Goal: Transaction & Acquisition: Purchase product/service

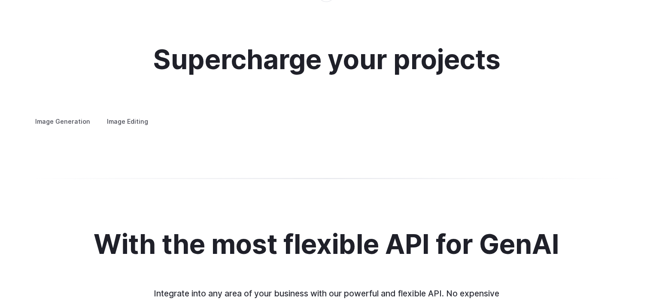
scroll to position [1675, 0]
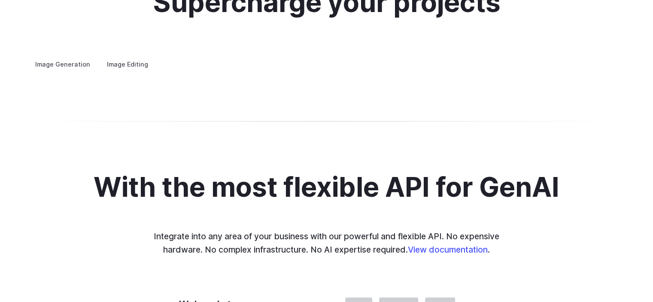
click at [0, 0] on summary "Concept design" at bounding box center [0, 0] width 0 height 0
click at [0, 0] on summary "Creative styling" at bounding box center [0, 0] width 0 height 0
click at [0, 0] on button "Go to 2 of 4" at bounding box center [0, 0] width 0 height 0
click at [530, 111] on div "Supercharge your projects Image Generation Image Editing Custom avatars Create …" at bounding box center [326, 29] width 653 height 164
click at [0, 0] on button "Go to 3 of 4" at bounding box center [0, 0] width 0 height 0
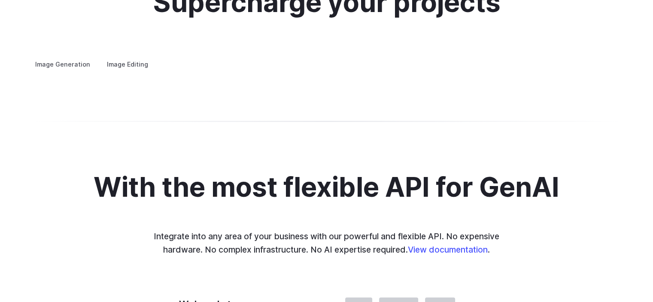
click at [0, 0] on button "Go to 4 of 4" at bounding box center [0, 0] width 0 height 0
click at [0, 0] on h3 "Architecture" at bounding box center [0, 0] width 0 height 0
click at [0, 0] on h3 "Product design" at bounding box center [0, 0] width 0 height 0
click at [0, 0] on h3 "Personalized assets" at bounding box center [0, 0] width 0 height 0
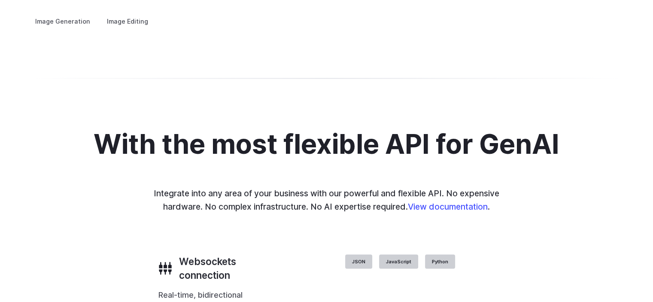
scroll to position [1632, 0]
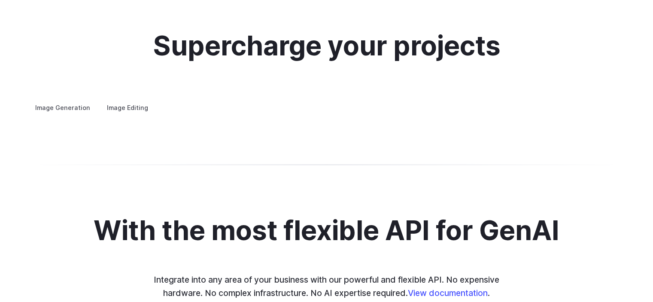
click at [122, 100] on label "Image Editing" at bounding box center [128, 107] width 56 height 15
click at [62, 100] on label "Image Generation" at bounding box center [63, 107] width 70 height 15
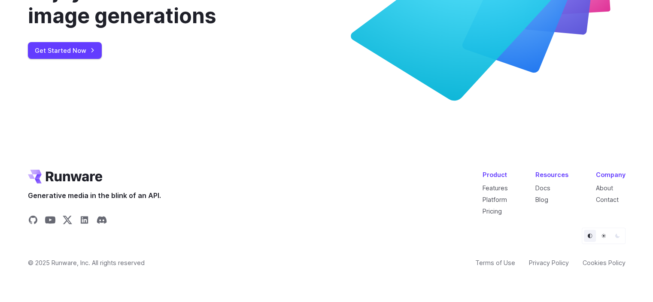
scroll to position [3325, 0]
click at [495, 211] on link "Pricing" at bounding box center [492, 210] width 19 height 7
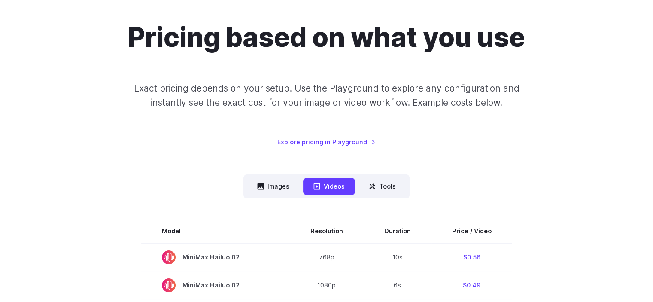
scroll to position [86, 0]
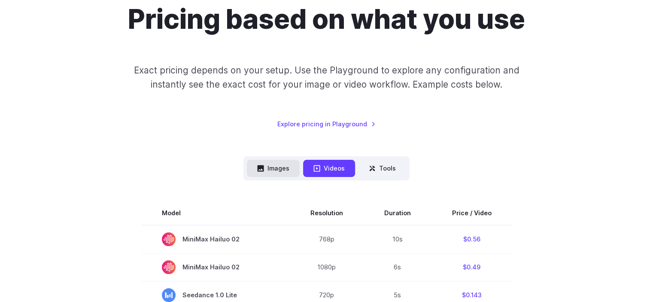
click at [273, 169] on button "Images" at bounding box center [273, 168] width 53 height 17
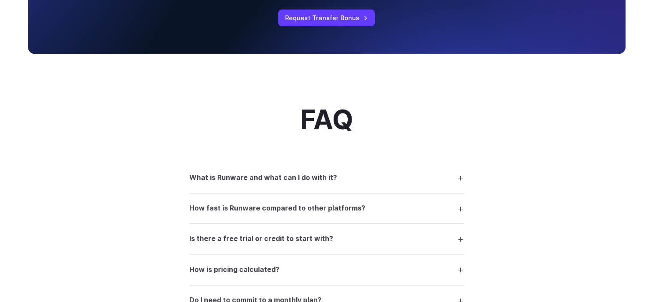
scroll to position [988, 0]
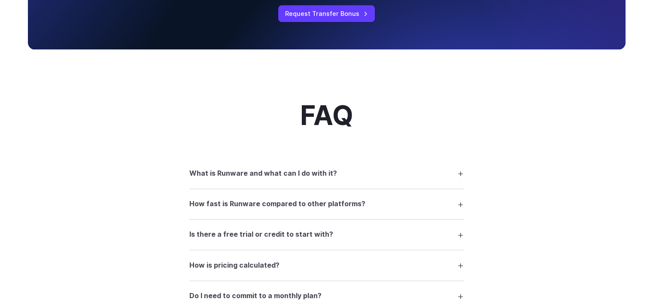
click at [329, 178] on h3 "What is Runware and what can I do with it?" at bounding box center [263, 173] width 148 height 11
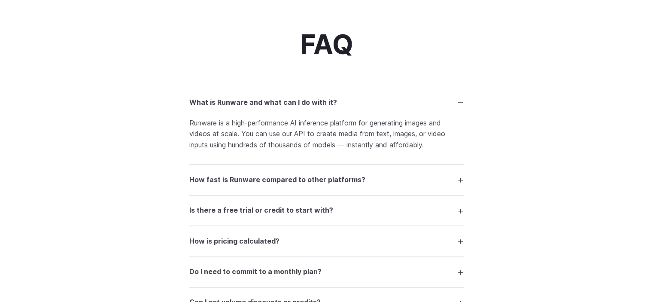
scroll to position [1074, 0]
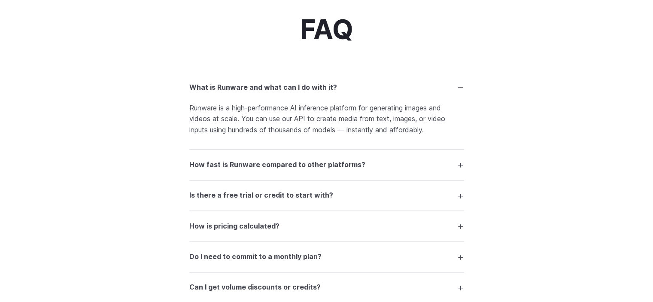
click at [301, 201] on h3 "Is there a free trial or credit to start with?" at bounding box center [261, 195] width 144 height 11
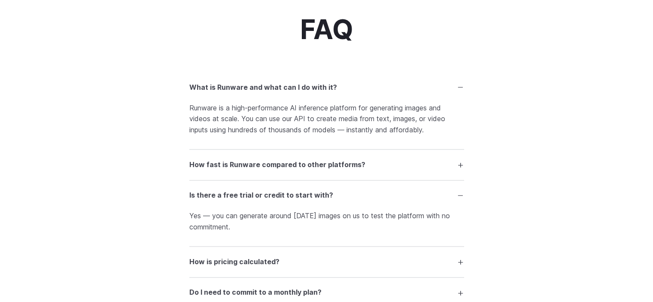
click at [305, 168] on h3 "How fast is Runware compared to other platforms?" at bounding box center [277, 164] width 176 height 11
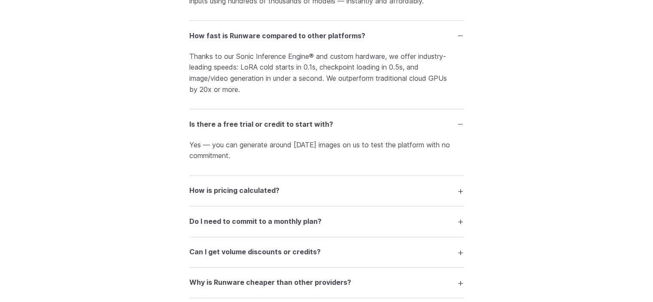
scroll to position [1246, 0]
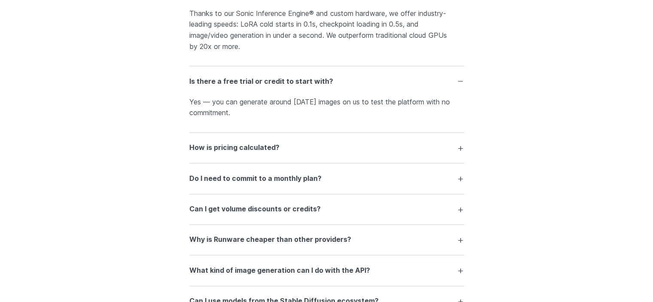
click at [273, 153] on h3 "How is pricing calculated?" at bounding box center [234, 147] width 90 height 11
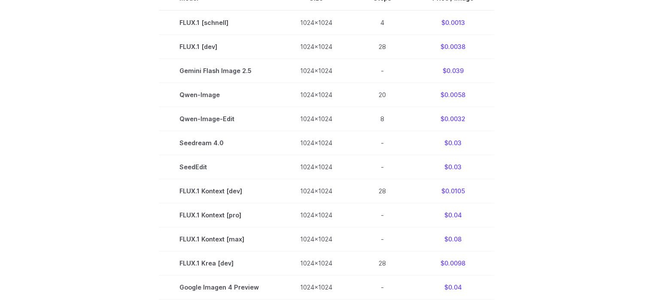
scroll to position [86, 0]
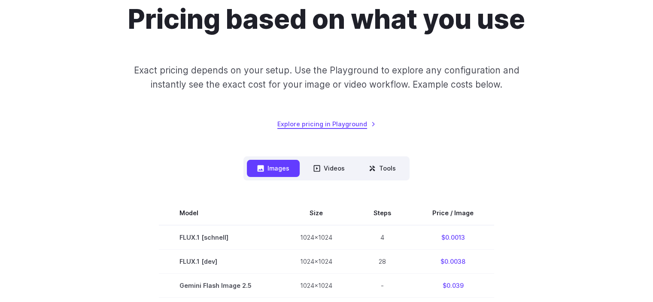
click at [337, 127] on link "Explore pricing in Playground" at bounding box center [327, 124] width 98 height 10
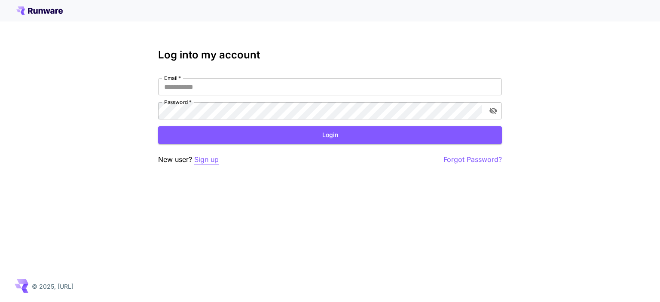
click at [198, 157] on p "Sign up" at bounding box center [206, 159] width 24 height 11
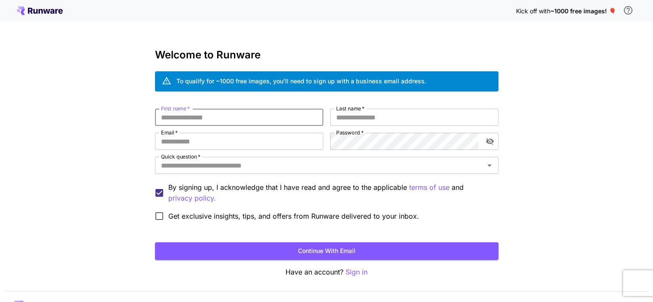
click at [199, 118] on input "First name   *" at bounding box center [239, 117] width 168 height 17
type input "****"
click at [372, 120] on input "Last name   *" at bounding box center [414, 117] width 168 height 17
type input "*******"
click at [230, 144] on input "Email   *" at bounding box center [239, 141] width 168 height 17
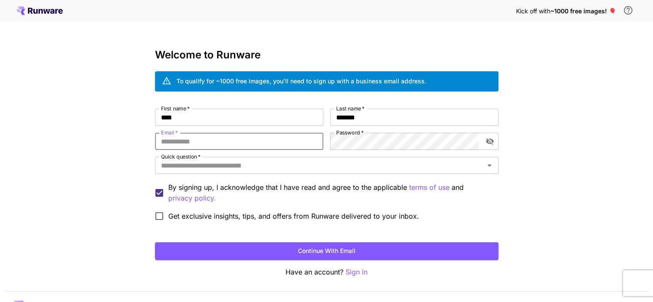
type input "**********"
click at [195, 168] on input "Quick question   *" at bounding box center [320, 165] width 324 height 12
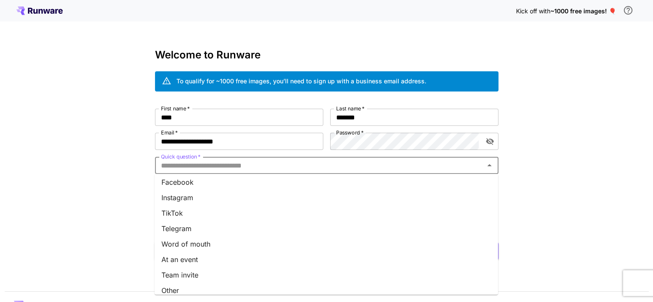
scroll to position [118, 0]
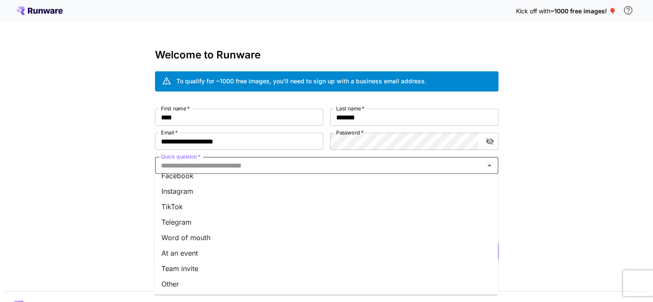
click at [198, 283] on li "Other" at bounding box center [327, 283] width 344 height 15
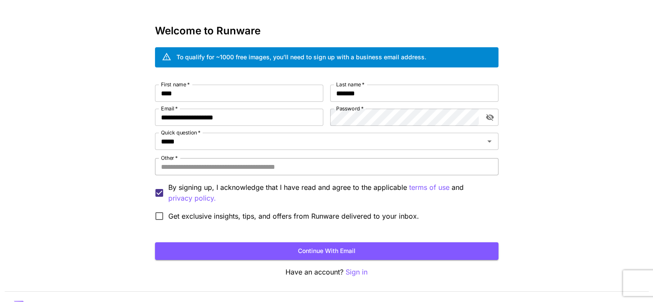
scroll to position [43, 0]
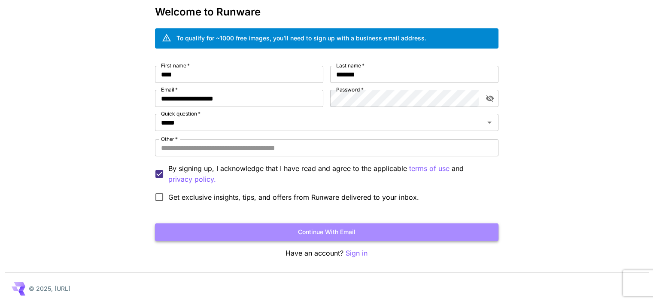
click at [285, 231] on button "Continue with email" at bounding box center [327, 232] width 344 height 18
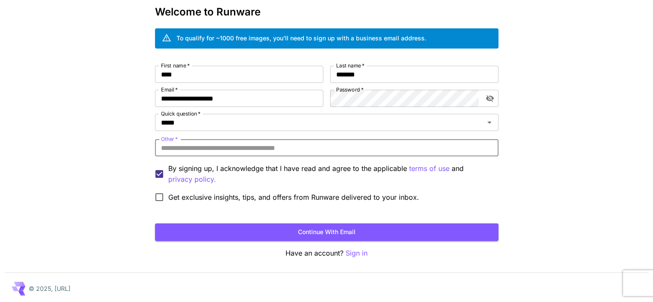
click at [212, 151] on input "Other   *" at bounding box center [327, 147] width 344 height 17
click at [232, 146] on input "Other   *" at bounding box center [327, 147] width 344 height 17
click at [305, 146] on input "Other   *" at bounding box center [327, 147] width 344 height 17
click at [166, 143] on input "Other   *" at bounding box center [327, 147] width 344 height 17
click at [198, 127] on input "*****" at bounding box center [314, 122] width 313 height 12
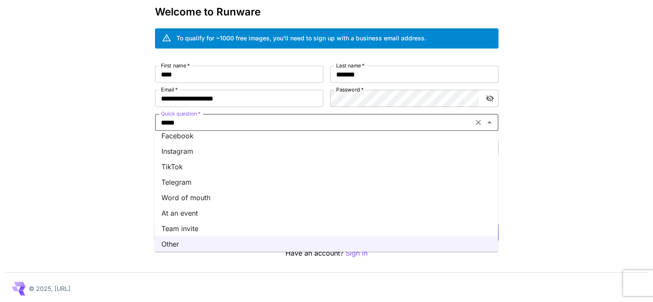
scroll to position [0, 0]
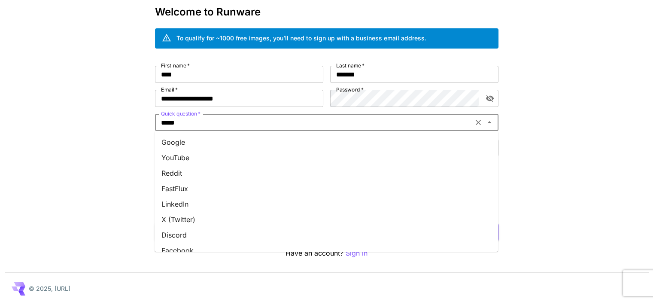
click at [571, 160] on div "**********" at bounding box center [326, 131] width 653 height 348
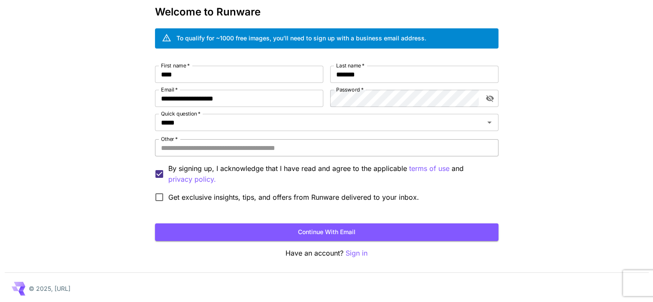
click at [290, 147] on input "Other   *" at bounding box center [327, 147] width 344 height 17
type input "******"
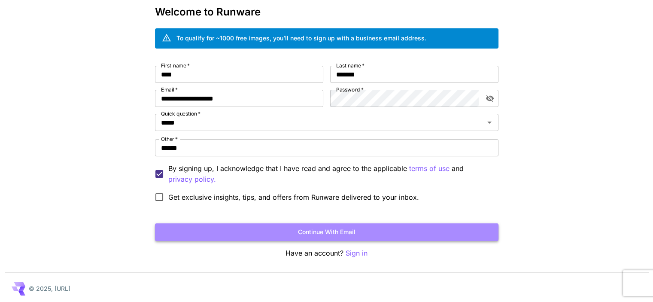
click at [341, 227] on button "Continue with email" at bounding box center [327, 232] width 344 height 18
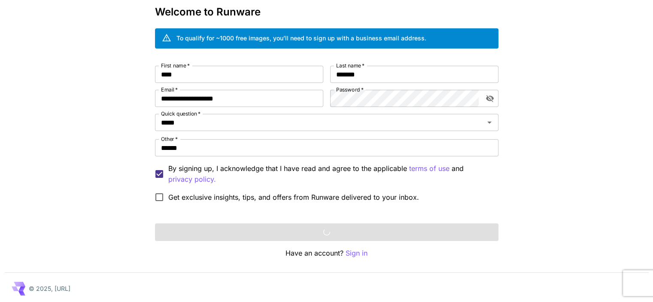
scroll to position [45, 0]
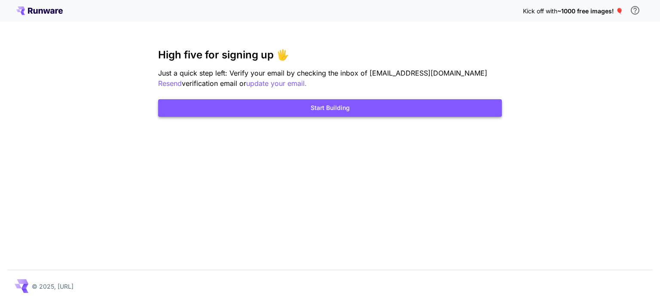
click at [341, 111] on button "Start Building" at bounding box center [330, 108] width 344 height 18
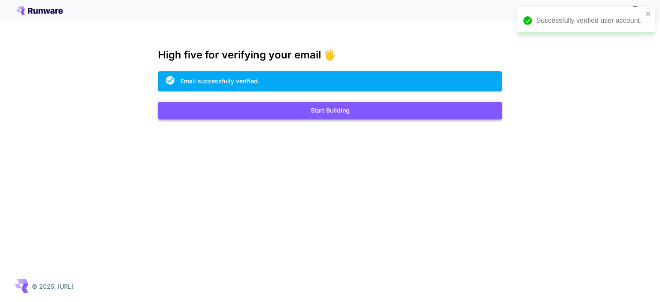
click at [356, 108] on button "Start Building" at bounding box center [330, 111] width 344 height 18
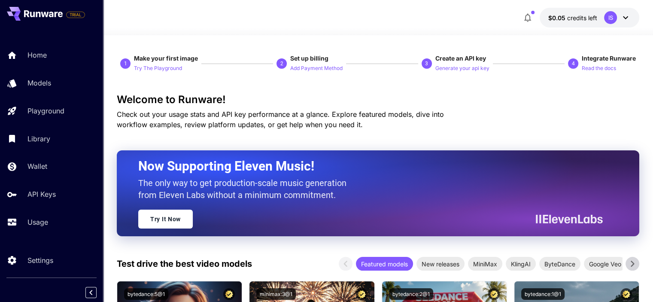
click at [598, 17] on button "$0.05 credits left IS" at bounding box center [590, 18] width 100 height 20
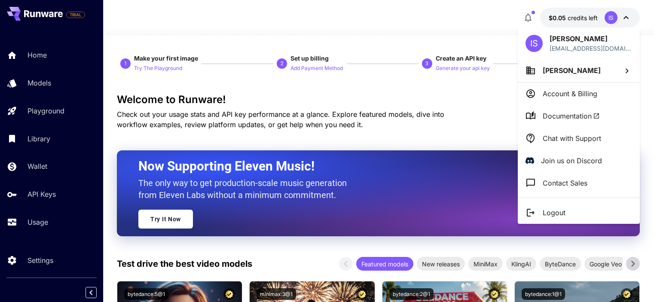
click at [463, 126] on div at bounding box center [330, 151] width 660 height 302
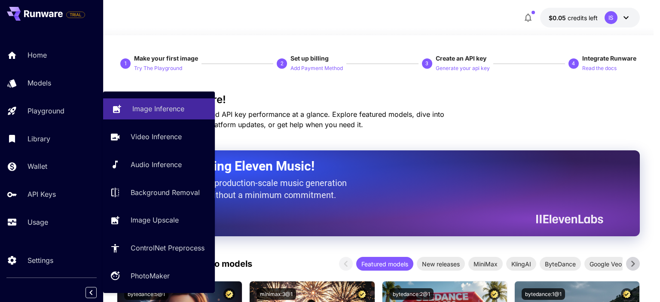
click at [157, 106] on p "Image Inference" at bounding box center [158, 109] width 52 height 10
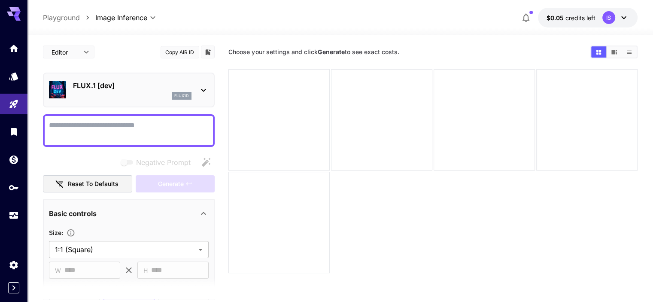
click at [200, 85] on icon at bounding box center [203, 90] width 10 height 10
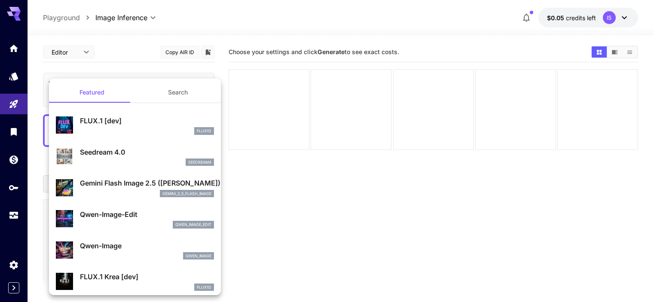
click at [276, 206] on div at bounding box center [330, 151] width 660 height 302
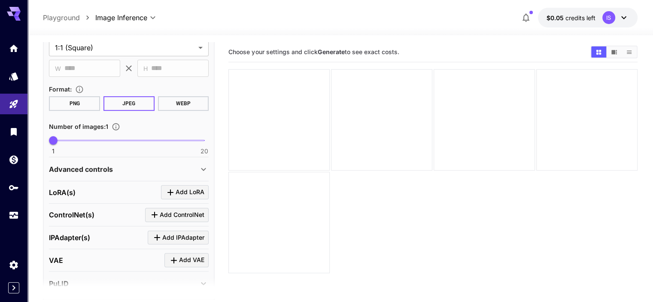
scroll to position [215, 0]
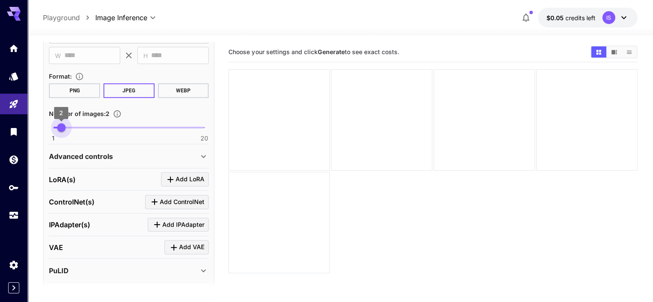
type input "*"
click at [56, 125] on span "1" at bounding box center [53, 127] width 9 height 9
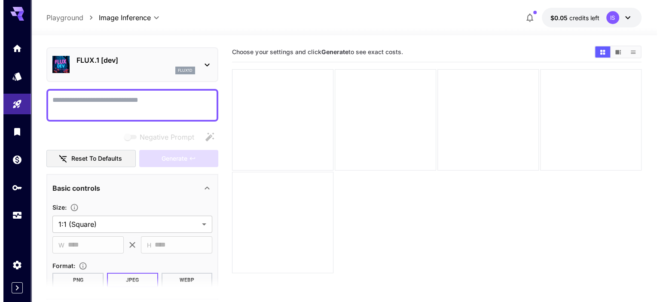
scroll to position [0, 0]
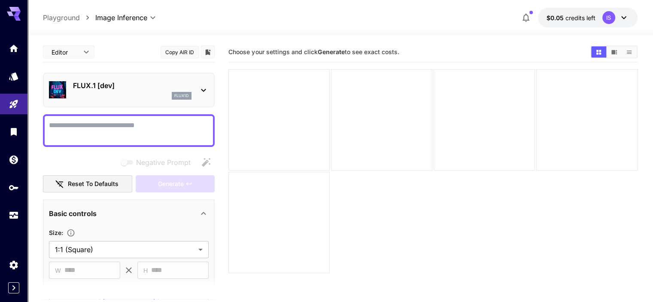
click at [84, 123] on textarea "Negative Prompt" at bounding box center [129, 130] width 160 height 21
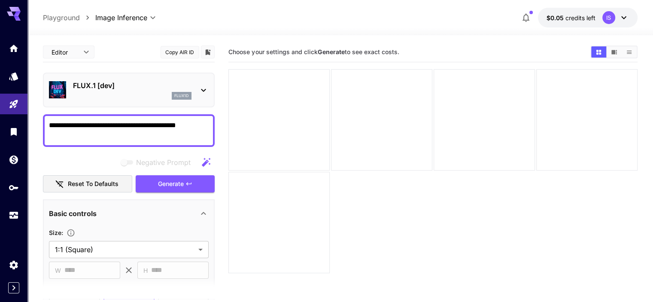
click at [84, 123] on textarea "**********" at bounding box center [129, 130] width 160 height 21
click at [79, 124] on textarea "**********" at bounding box center [129, 130] width 160 height 21
click at [127, 137] on textarea "**********" at bounding box center [129, 130] width 160 height 21
drag, startPoint x: 157, startPoint y: 125, endPoint x: 137, endPoint y: 125, distance: 20.6
click at [137, 125] on textarea "**********" at bounding box center [129, 130] width 160 height 21
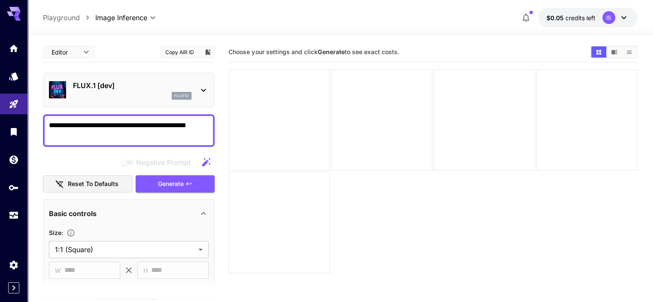
click at [140, 138] on textarea "**********" at bounding box center [129, 130] width 160 height 21
click at [98, 124] on textarea "**********" at bounding box center [129, 130] width 160 height 21
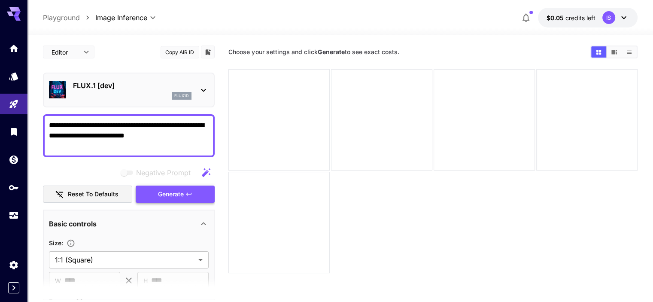
type textarea "**********"
click at [163, 192] on span "Generate" at bounding box center [171, 194] width 26 height 11
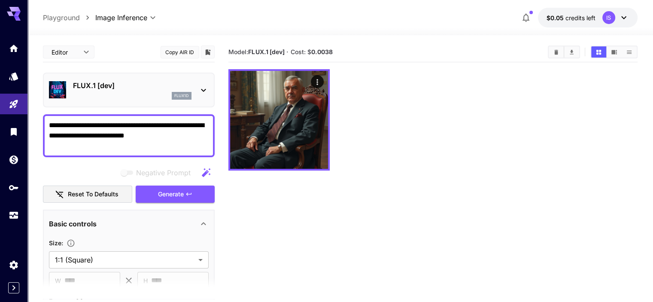
click at [204, 85] on div at bounding box center [203, 90] width 10 height 11
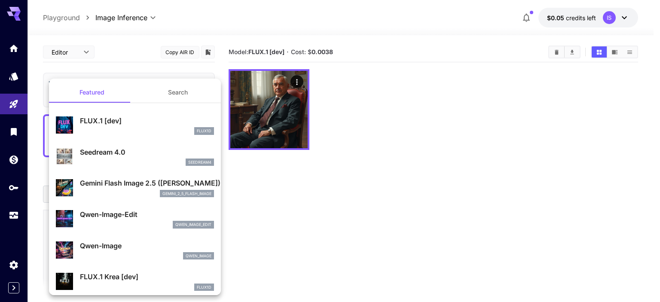
click at [300, 188] on div at bounding box center [330, 151] width 660 height 302
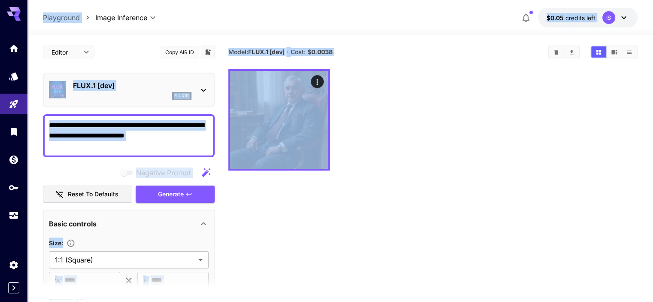
click at [112, 152] on div "**********" at bounding box center [129, 135] width 172 height 43
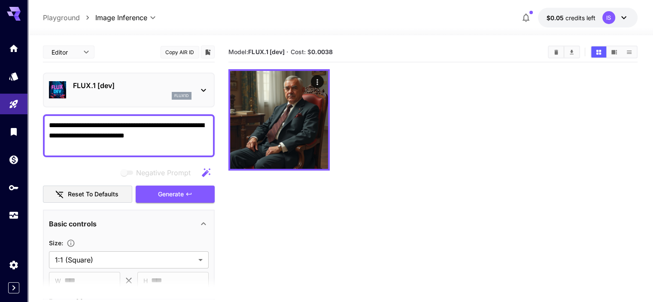
click at [97, 144] on textarea "**********" at bounding box center [129, 135] width 160 height 31
click at [215, 89] on main "**********" at bounding box center [340, 196] width 595 height 309
click at [204, 89] on icon at bounding box center [203, 90] width 10 height 10
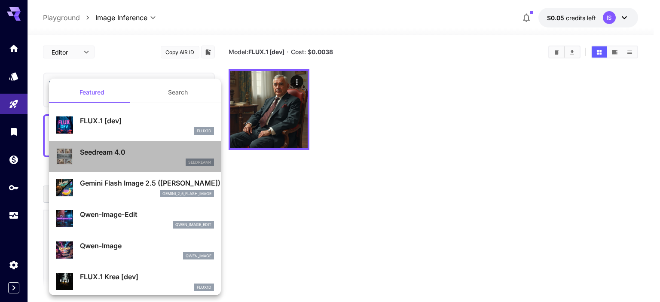
click at [139, 152] on p "Seedream 4.0" at bounding box center [147, 152] width 134 height 10
type input "**********"
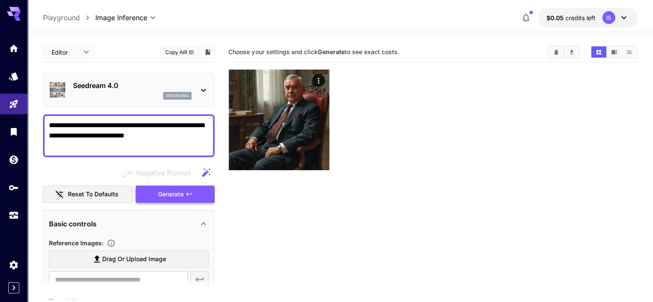
click at [180, 197] on span "Generate" at bounding box center [171, 194] width 26 height 11
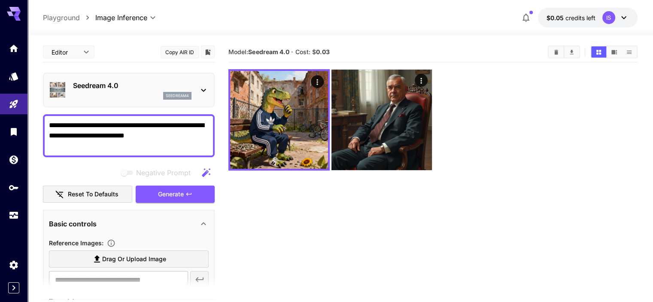
click at [203, 89] on icon at bounding box center [203, 90] width 5 height 3
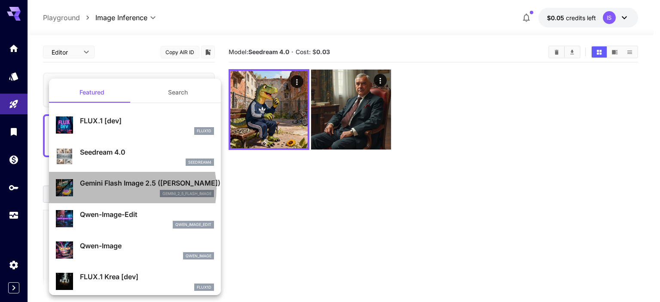
click at [125, 188] on div "Gemini Flash Image 2.5 ([PERSON_NAME]) gemini_2_5_flash_image" at bounding box center [147, 187] width 134 height 19
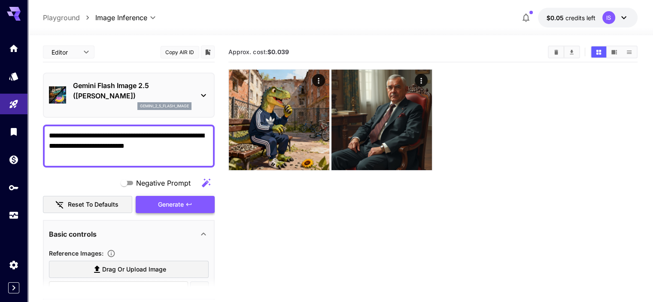
click at [169, 199] on span "Generate" at bounding box center [171, 204] width 26 height 11
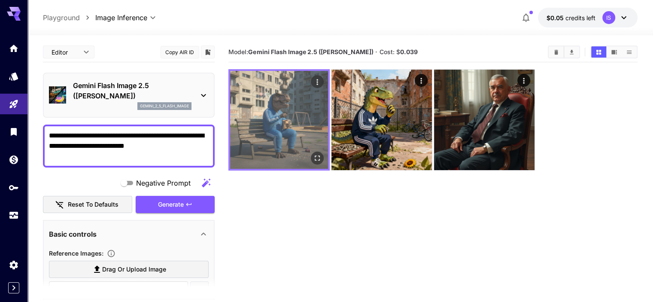
click at [268, 101] on img at bounding box center [279, 120] width 98 height 98
click at [313, 154] on icon "Open in fullscreen" at bounding box center [317, 158] width 9 height 9
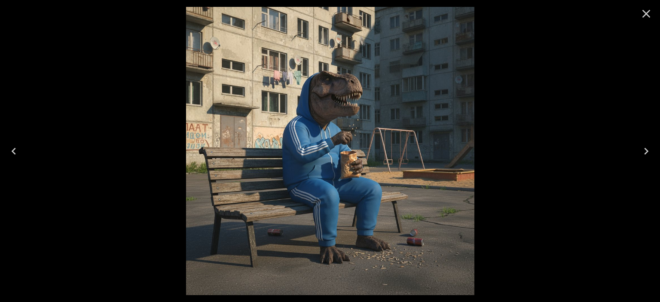
click at [650, 12] on icon "Close" at bounding box center [646, 14] width 14 height 14
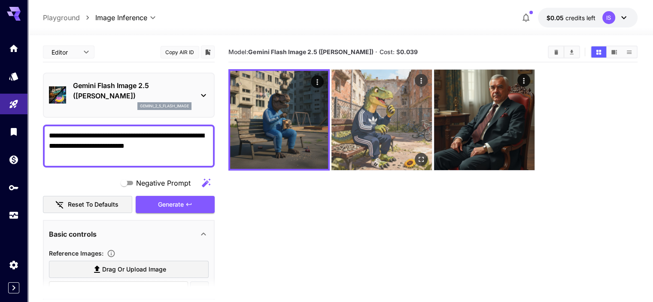
click at [356, 118] on img at bounding box center [382, 120] width 101 height 101
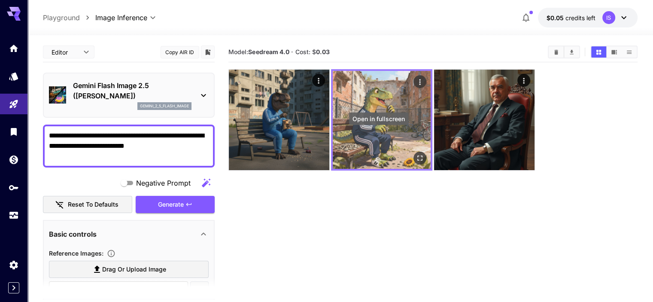
click at [416, 154] on icon "Open in fullscreen" at bounding box center [420, 158] width 9 height 9
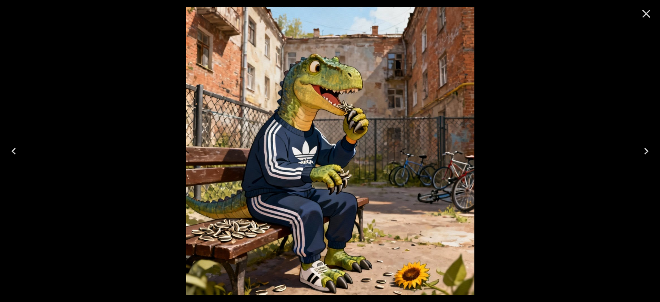
click at [646, 10] on icon "Close" at bounding box center [646, 14] width 14 height 14
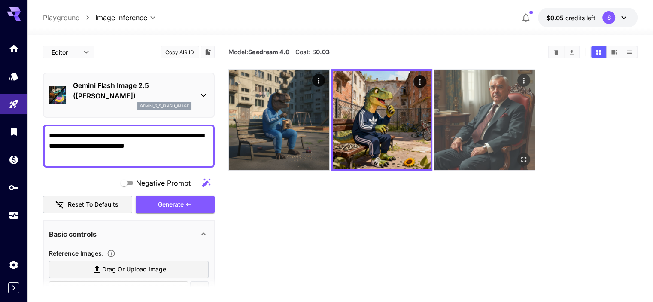
click at [434, 118] on img at bounding box center [484, 120] width 101 height 101
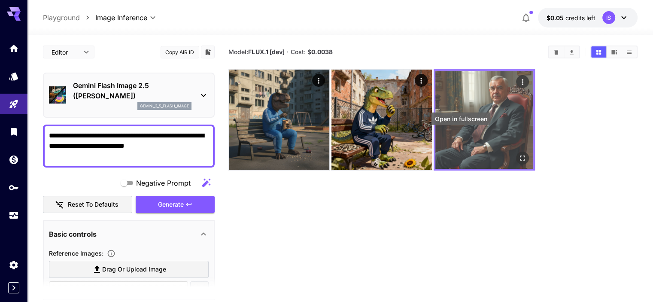
click at [519, 154] on icon "Open in fullscreen" at bounding box center [523, 158] width 9 height 9
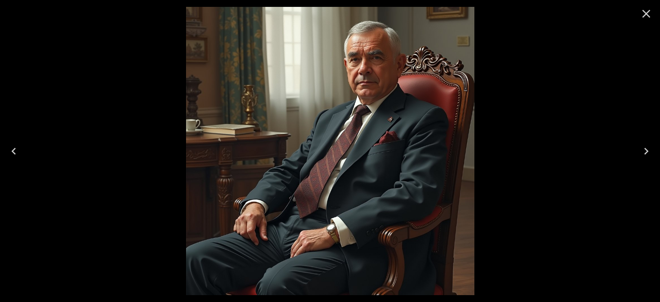
click at [646, 13] on icon "Close" at bounding box center [646, 14] width 8 height 8
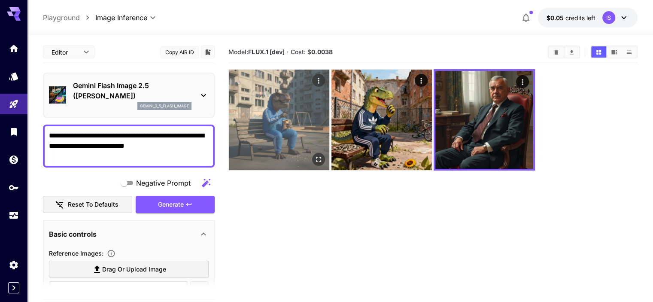
click at [244, 109] on img at bounding box center [279, 120] width 101 height 101
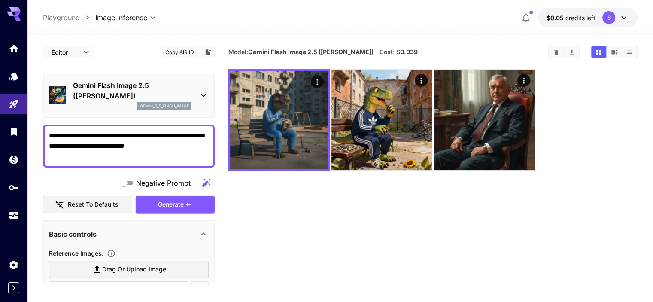
click at [190, 89] on p "Gemini Flash Image 2.5 ([PERSON_NAME])" at bounding box center [132, 90] width 119 height 21
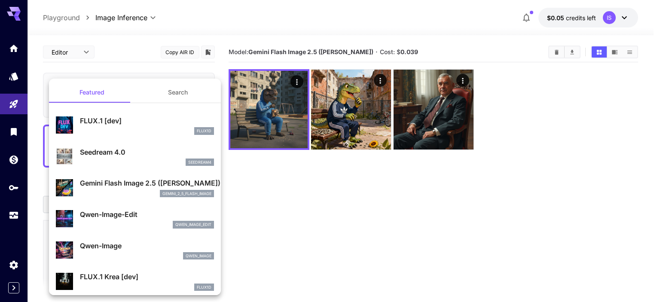
click at [149, 212] on p "Qwen-Image-Edit" at bounding box center [147, 214] width 134 height 10
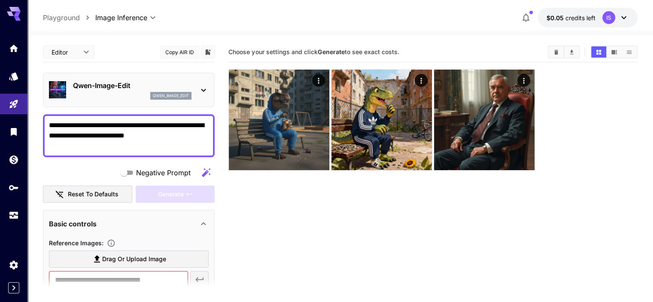
click at [198, 85] on icon at bounding box center [203, 90] width 10 height 10
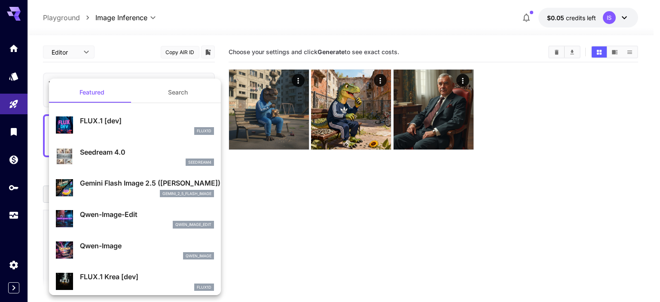
click at [134, 242] on p "Qwen-Image" at bounding box center [147, 246] width 134 height 10
type input "**"
type input "***"
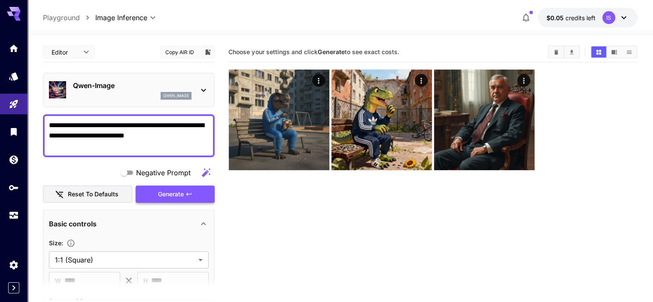
click at [170, 196] on span "Generate" at bounding box center [171, 194] width 26 height 11
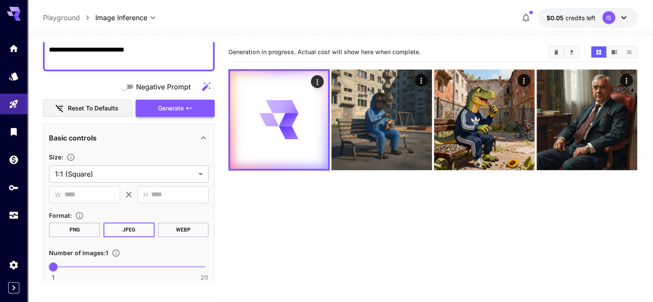
scroll to position [43, 0]
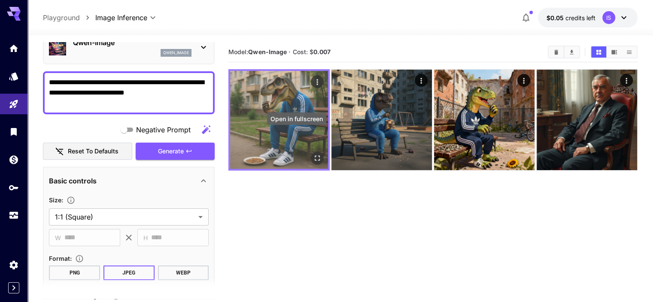
click at [313, 154] on icon "Open in fullscreen" at bounding box center [317, 158] width 9 height 9
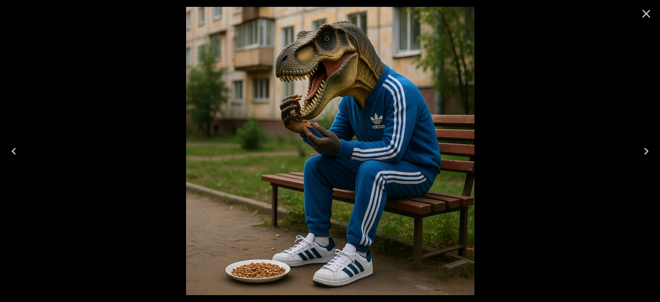
drag, startPoint x: 648, startPoint y: 13, endPoint x: 641, endPoint y: 15, distance: 7.1
click at [648, 13] on icon "Close" at bounding box center [646, 14] width 14 height 14
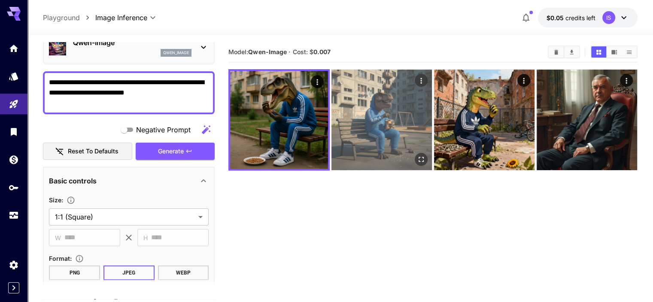
click at [352, 113] on img at bounding box center [382, 120] width 101 height 101
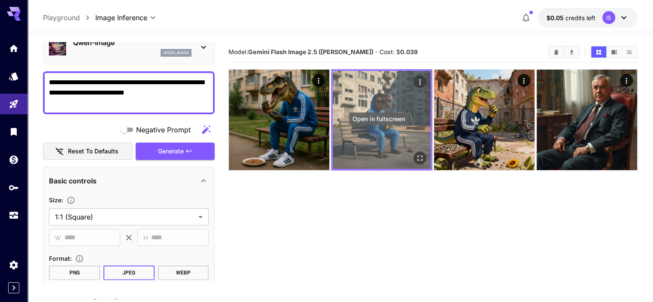
click at [416, 154] on icon "Open in fullscreen" at bounding box center [420, 158] width 9 height 9
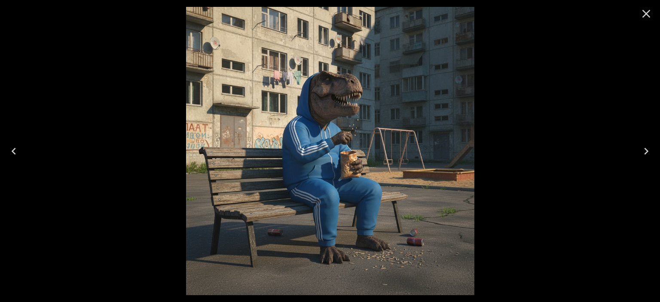
click at [642, 16] on icon "Close" at bounding box center [646, 14] width 14 height 14
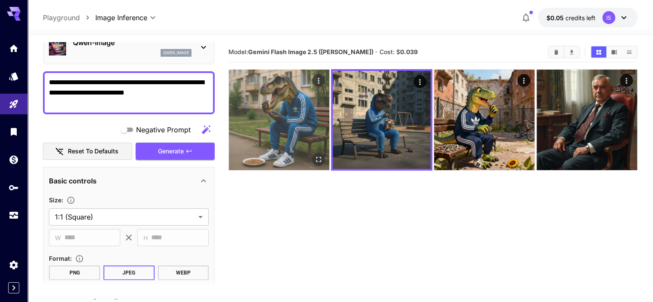
click at [275, 128] on img at bounding box center [279, 120] width 101 height 101
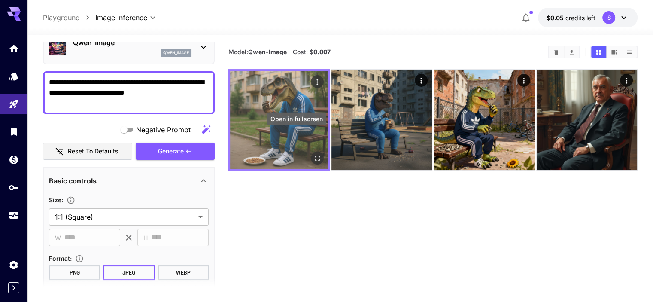
click at [313, 154] on icon "Open in fullscreen" at bounding box center [317, 158] width 9 height 9
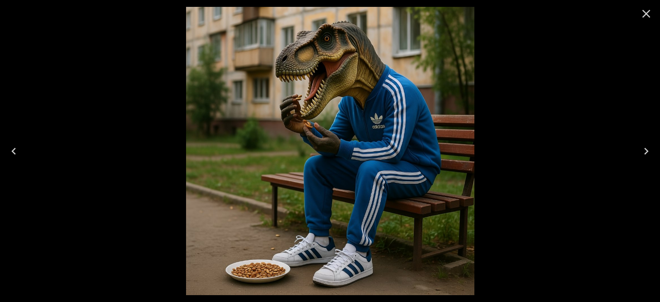
click at [649, 14] on icon "Close" at bounding box center [646, 14] width 14 height 14
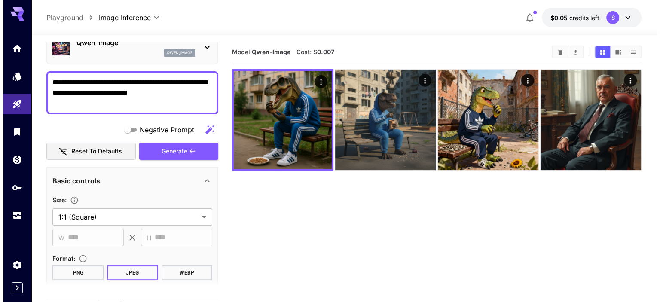
scroll to position [0, 0]
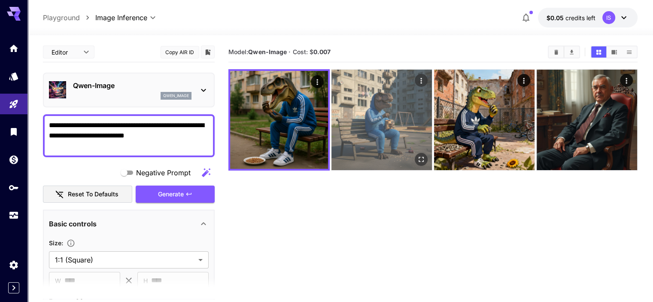
click at [332, 103] on img at bounding box center [382, 120] width 101 height 101
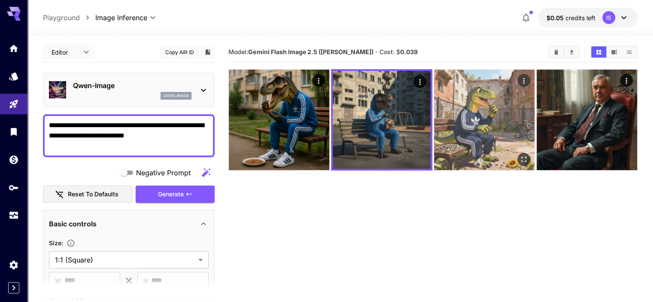
click at [434, 119] on img at bounding box center [484, 120] width 101 height 101
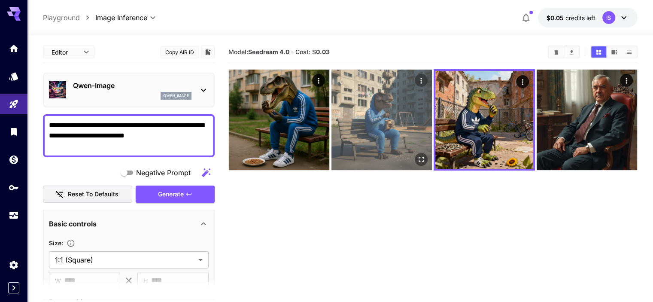
click at [357, 121] on img at bounding box center [382, 120] width 101 height 101
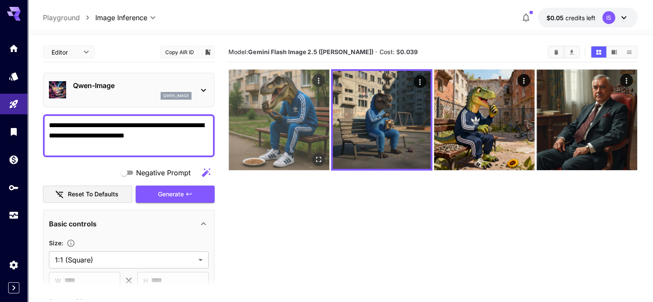
click at [281, 121] on img at bounding box center [279, 120] width 101 height 101
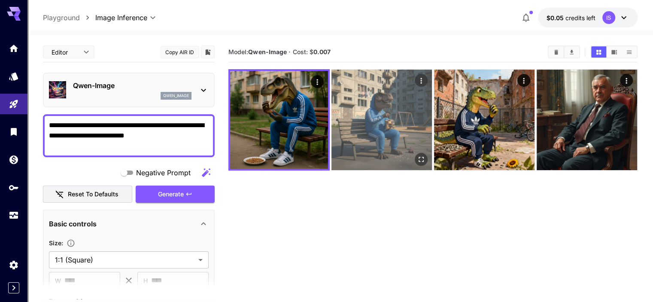
click at [340, 122] on img at bounding box center [382, 120] width 101 height 101
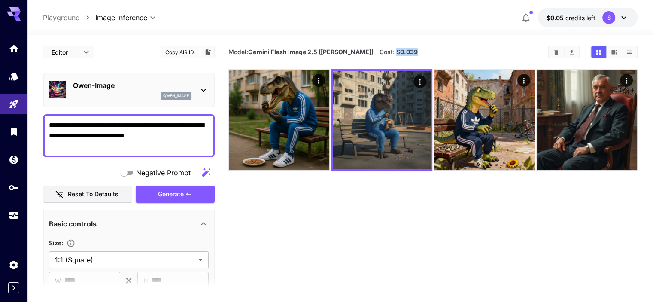
drag, startPoint x: 416, startPoint y: 51, endPoint x: 387, endPoint y: 51, distance: 28.4
click at [387, 51] on section "Model: Gemini Flash Image 2.5 ([PERSON_NAME]) · Cost: $ 0.039" at bounding box center [385, 52] width 313 height 10
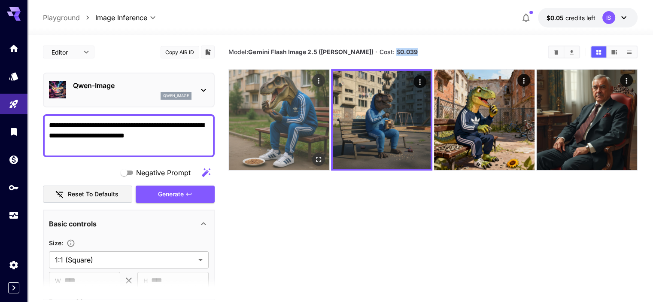
click at [272, 123] on img at bounding box center [279, 120] width 101 height 101
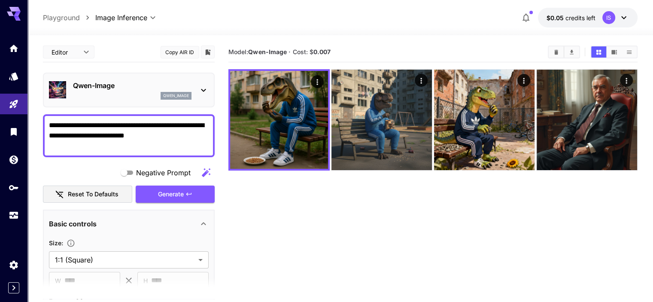
click at [201, 82] on div "Qwen-Image qwen_image" at bounding box center [129, 90] width 160 height 26
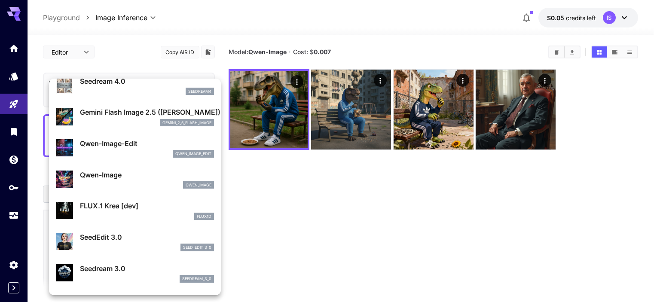
scroll to position [86, 0]
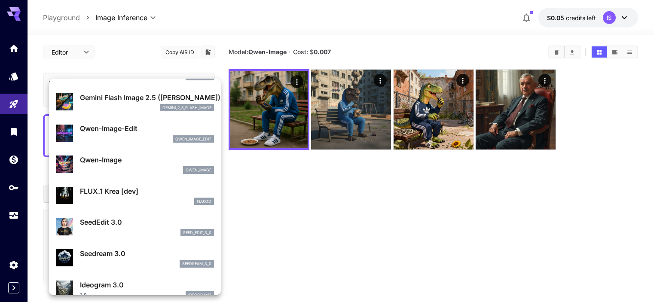
click at [152, 198] on div "flux1d" at bounding box center [147, 202] width 134 height 8
type input "**"
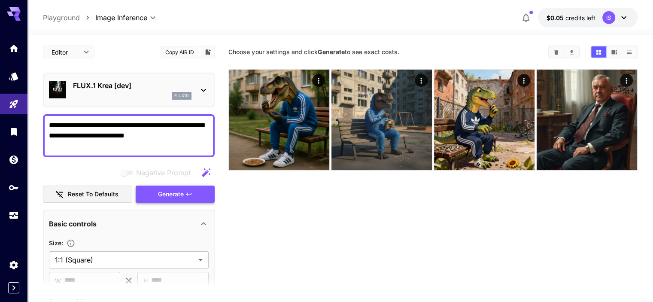
click at [175, 197] on span "Generate" at bounding box center [171, 194] width 26 height 11
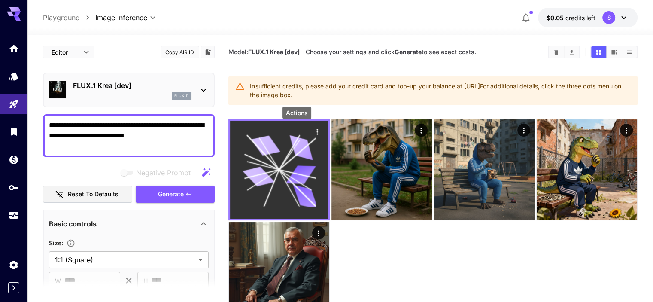
click at [313, 132] on icon "Actions" at bounding box center [317, 132] width 9 height 9
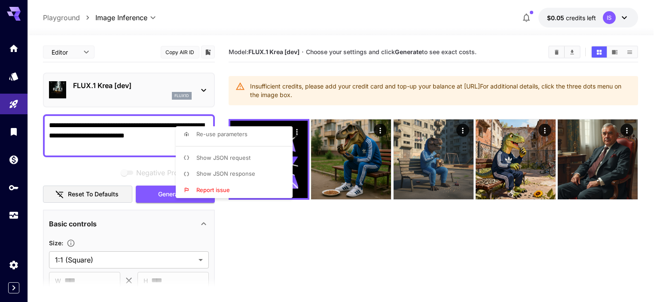
click at [290, 240] on div at bounding box center [330, 151] width 660 height 302
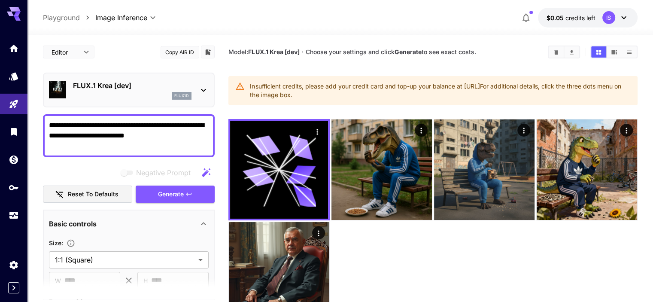
click at [204, 83] on div "FLUX.1 Krea [dev] flux1d" at bounding box center [129, 90] width 160 height 26
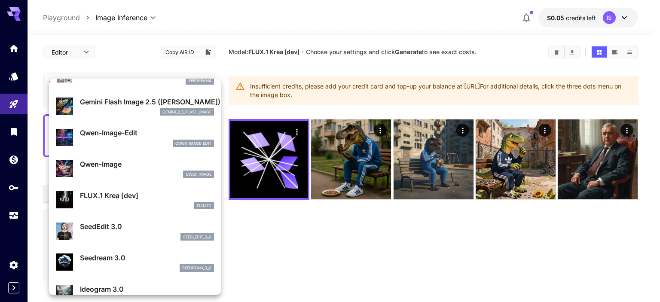
scroll to position [86, 0]
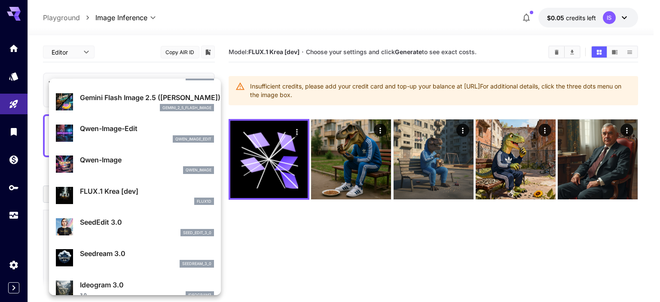
click at [141, 222] on p "SeedEdit 3.0" at bounding box center [147, 222] width 134 height 10
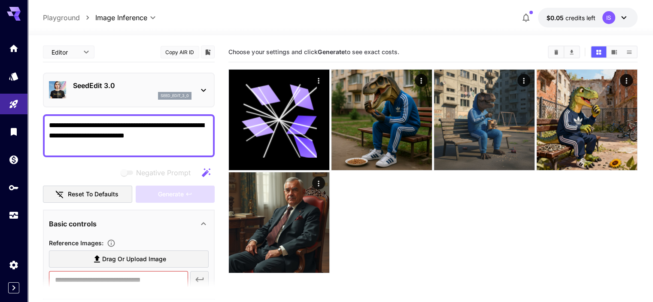
click at [204, 133] on textarea "**********" at bounding box center [129, 135] width 160 height 31
click at [199, 92] on icon at bounding box center [203, 90] width 10 height 10
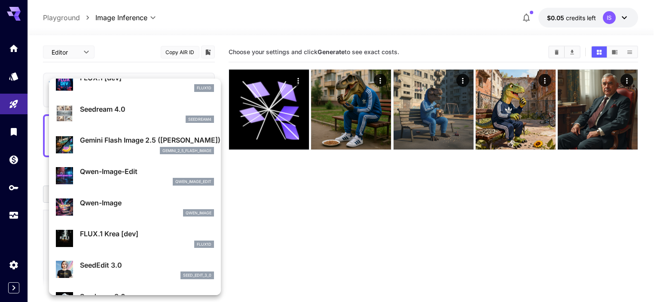
scroll to position [86, 0]
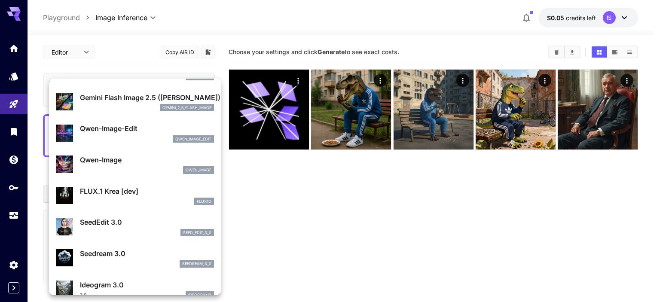
click at [133, 233] on div "seed_edit_3_0" at bounding box center [147, 233] width 134 height 8
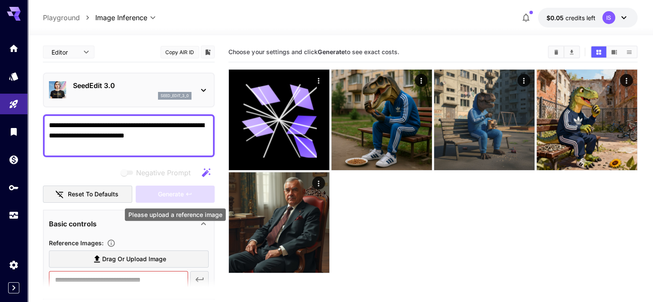
click at [164, 193] on div "Generate" at bounding box center [175, 195] width 79 height 18
click at [202, 95] on icon at bounding box center [203, 90] width 10 height 10
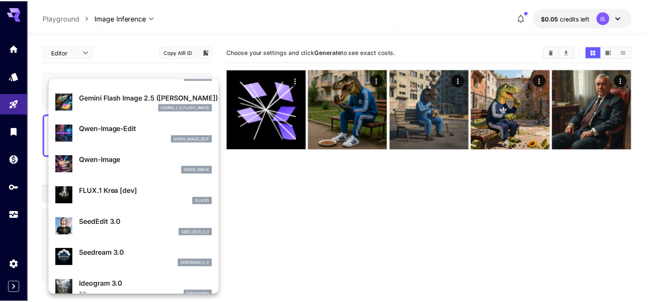
scroll to position [129, 0]
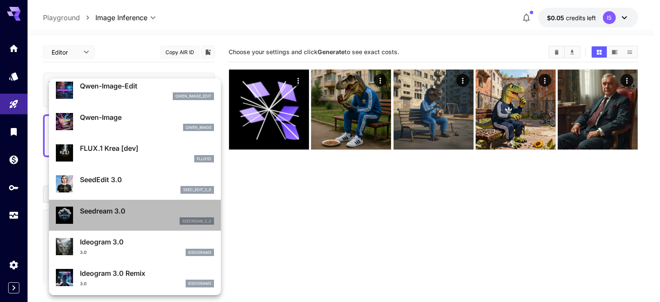
click at [141, 211] on p "Seedream 3.0" at bounding box center [147, 211] width 134 height 10
type input "***"
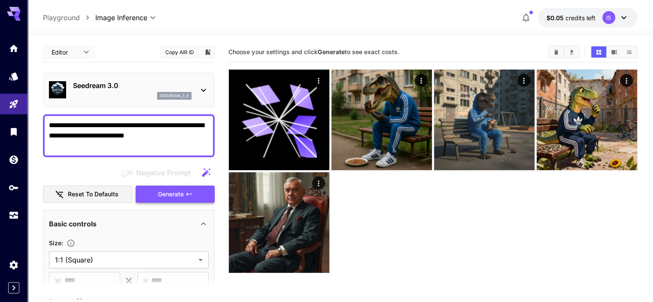
click at [171, 194] on span "Generate" at bounding box center [171, 194] width 26 height 11
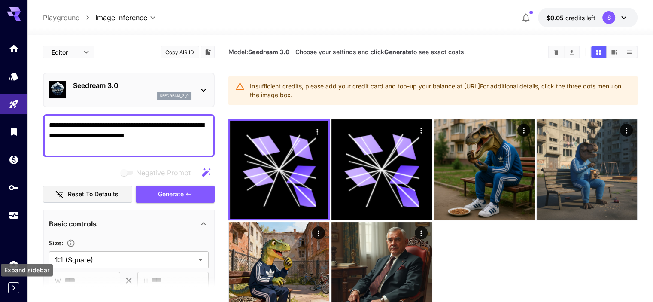
click at [17, 287] on icon "Expand sidebar" at bounding box center [14, 288] width 10 height 10
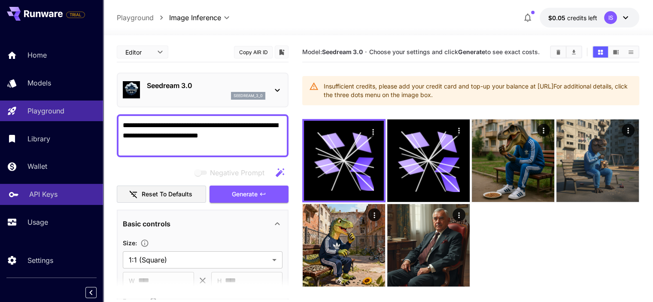
click at [53, 194] on p "API Keys" at bounding box center [43, 194] width 28 height 10
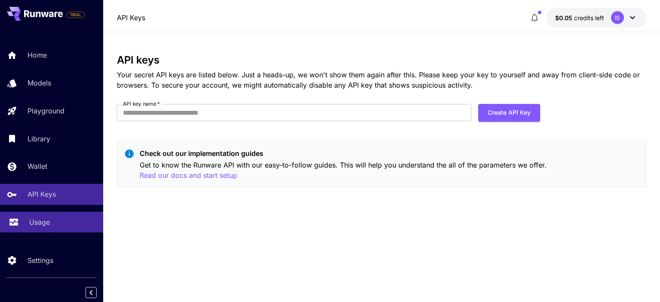
click at [49, 219] on p "Usage" at bounding box center [39, 222] width 21 height 10
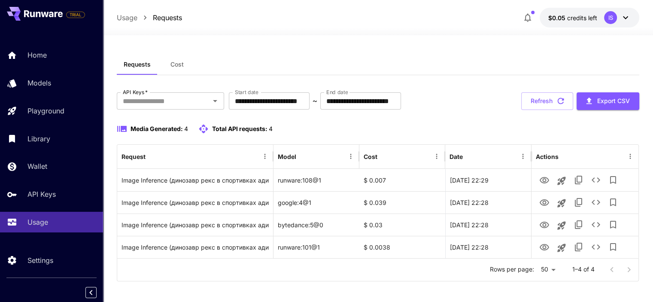
click at [178, 68] on button "Cost" at bounding box center [177, 64] width 39 height 21
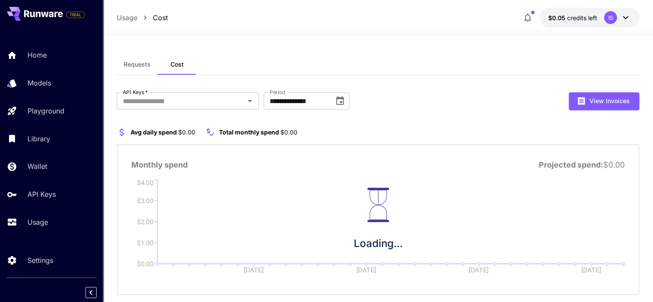
click at [147, 65] on span "Requests" at bounding box center [137, 65] width 27 height 8
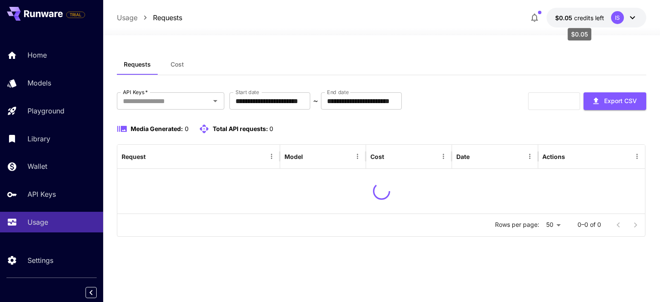
click at [588, 15] on span "credits left" at bounding box center [589, 17] width 30 height 7
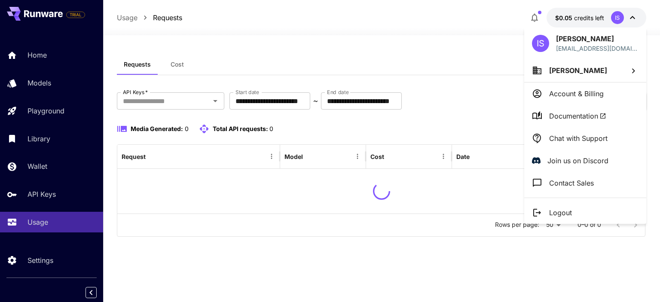
click at [477, 56] on div at bounding box center [330, 151] width 660 height 302
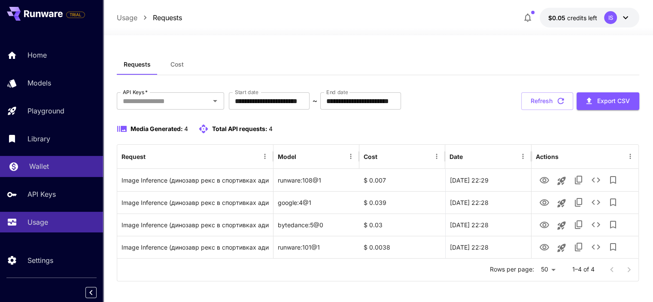
click at [43, 164] on p "Wallet" at bounding box center [39, 166] width 20 height 10
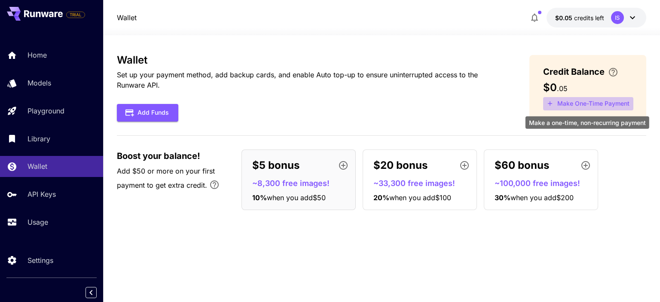
click at [600, 101] on button "Make One-Time Payment" at bounding box center [588, 103] width 90 height 13
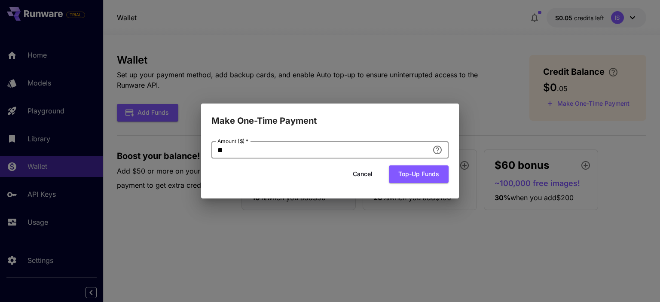
click at [259, 146] on input "**" at bounding box center [319, 149] width 217 height 17
type input "*"
click at [408, 180] on button "Top-up funds" at bounding box center [419, 174] width 60 height 18
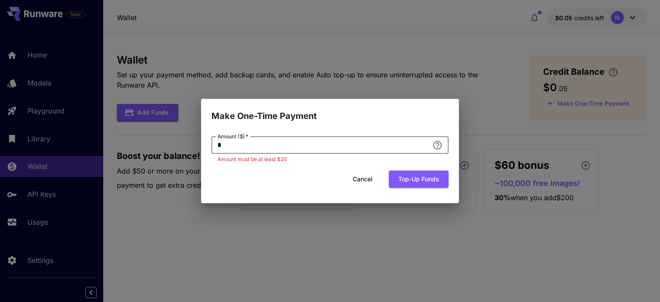
drag, startPoint x: 226, startPoint y: 148, endPoint x: 214, endPoint y: 148, distance: 11.2
click at [214, 148] on input "*" at bounding box center [319, 145] width 217 height 17
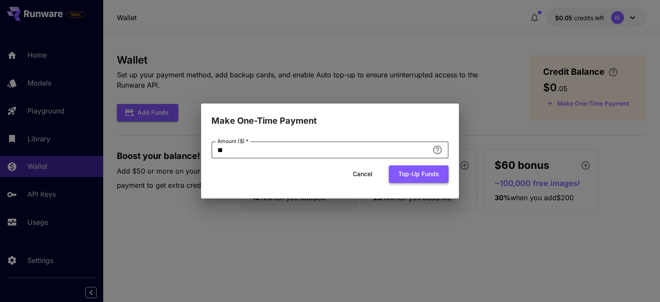
type input "**"
click at [416, 177] on button "Top-up funds" at bounding box center [419, 174] width 60 height 18
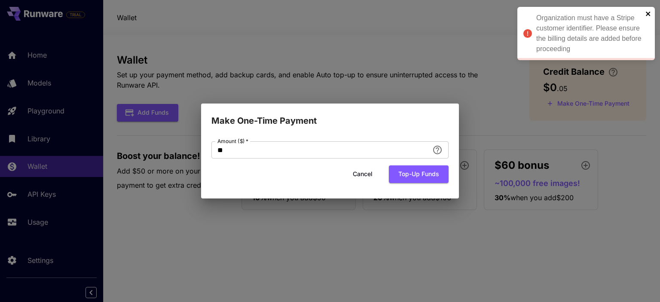
click at [647, 13] on icon "close" at bounding box center [648, 14] width 4 height 4
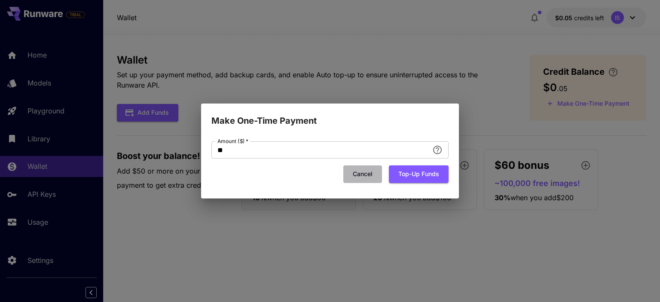
click at [362, 174] on button "Cancel" at bounding box center [362, 174] width 39 height 18
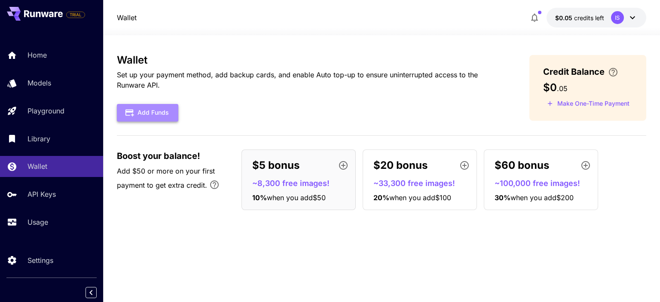
click at [158, 108] on button "Add Funds" at bounding box center [147, 113] width 61 height 18
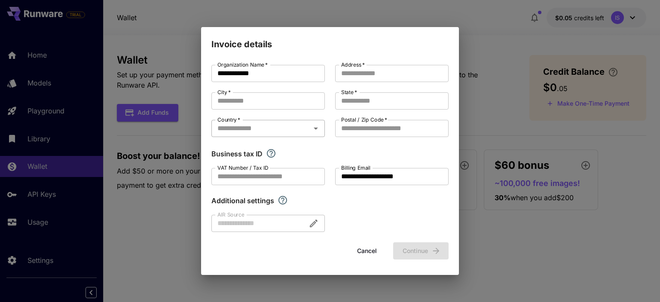
click at [279, 135] on div "Country   *" at bounding box center [267, 128] width 113 height 17
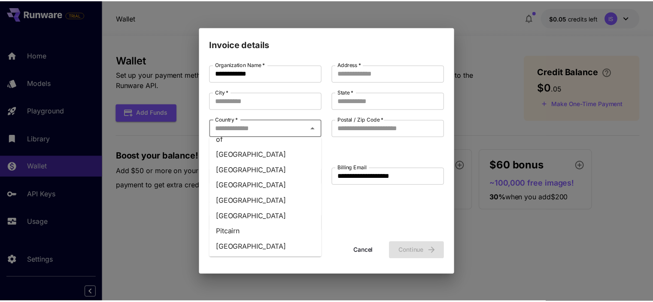
scroll to position [2878, 0]
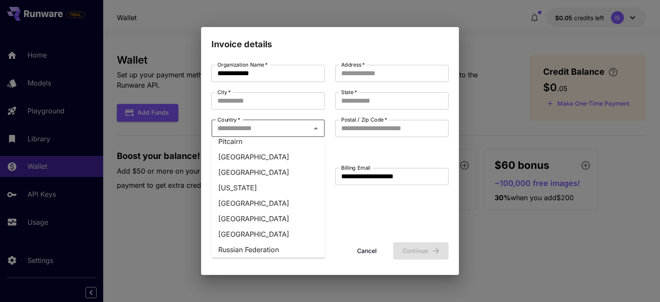
click at [268, 242] on li "Russian Federation" at bounding box center [267, 249] width 113 height 15
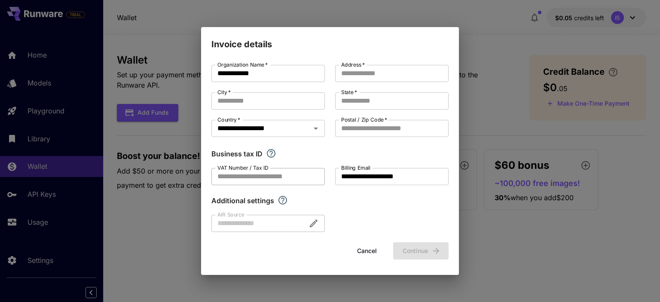
click at [259, 176] on input "VAT Number / Tax ID" at bounding box center [267, 176] width 113 height 17
click at [382, 156] on div "Business tax ID" at bounding box center [329, 154] width 237 height 10
click at [385, 128] on input "Postal / Zip Code   *" at bounding box center [391, 128] width 113 height 17
type input "******"
click at [366, 251] on button "Cancel" at bounding box center [367, 251] width 39 height 18
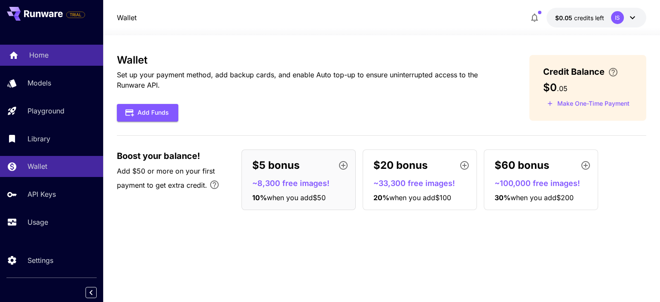
click at [41, 53] on p "Home" at bounding box center [38, 55] width 19 height 10
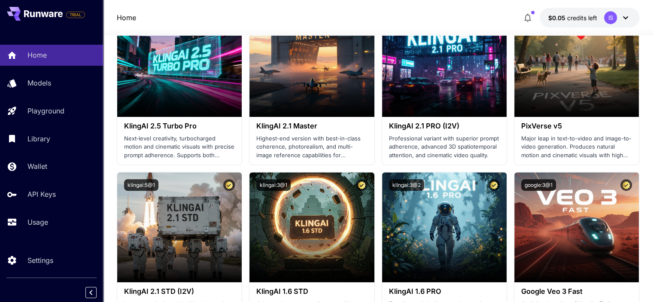
scroll to position [516, 0]
